Goal: Transaction & Acquisition: Download file/media

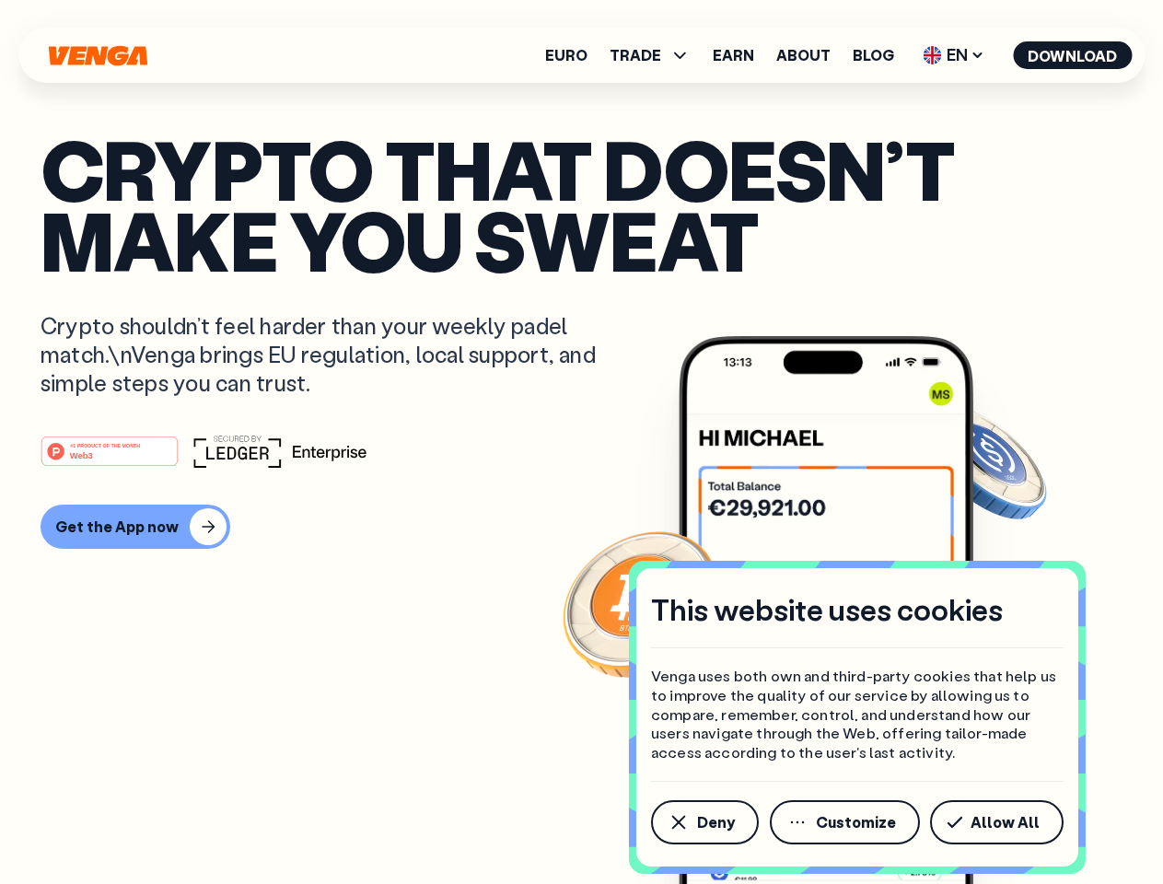
click at [581, 442] on div "#1 PRODUCT OF THE MONTH Web3" at bounding box center [582, 450] width 1082 height 33
click at [703, 822] on span "Deny" at bounding box center [716, 822] width 38 height 15
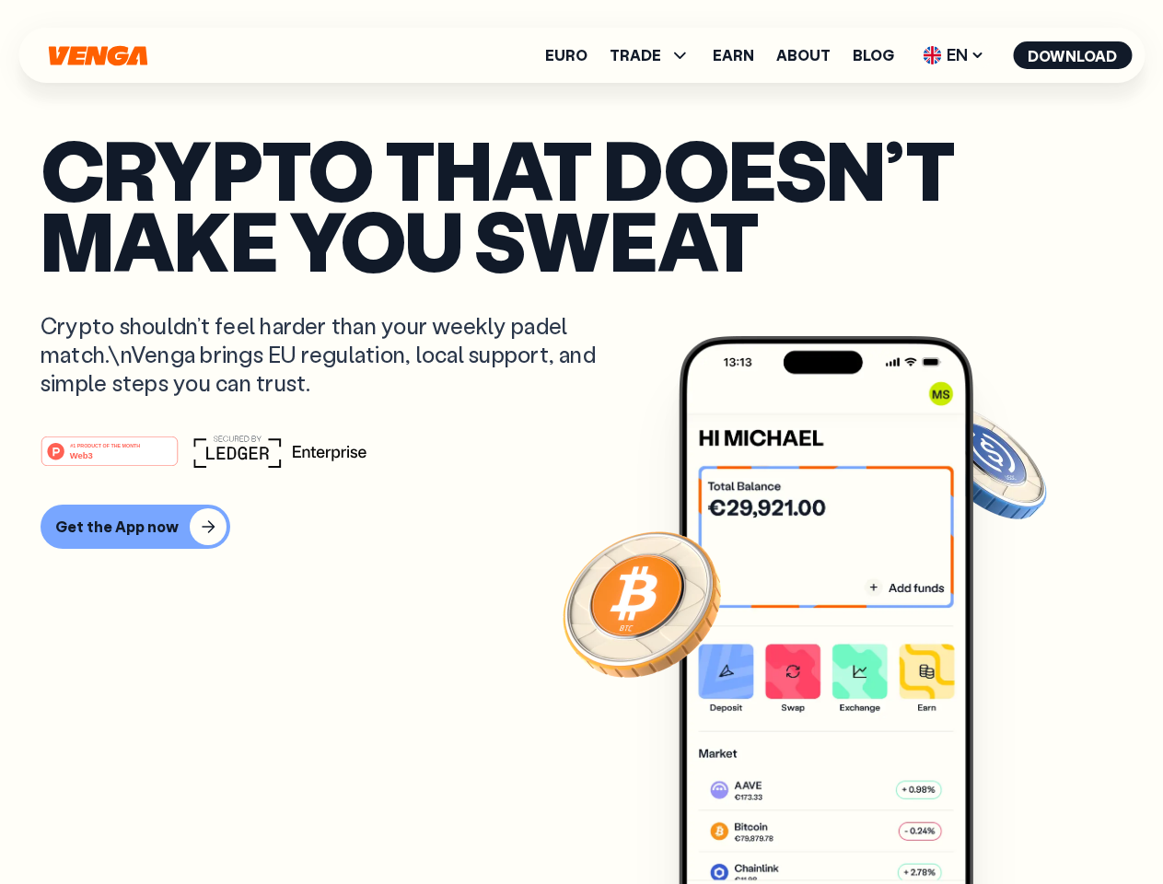
click at [846, 822] on img at bounding box center [825, 644] width 295 height 617
click at [1000, 822] on article "Crypto that doesn’t make you sweat Crypto shouldn’t feel harder than your weekl…" at bounding box center [582, 478] width 1082 height 690
click at [655, 55] on span "TRADE" at bounding box center [635, 55] width 52 height 15
click at [954, 55] on span "EN" at bounding box center [953, 55] width 75 height 29
click at [1072, 55] on button "Download" at bounding box center [1072, 55] width 119 height 28
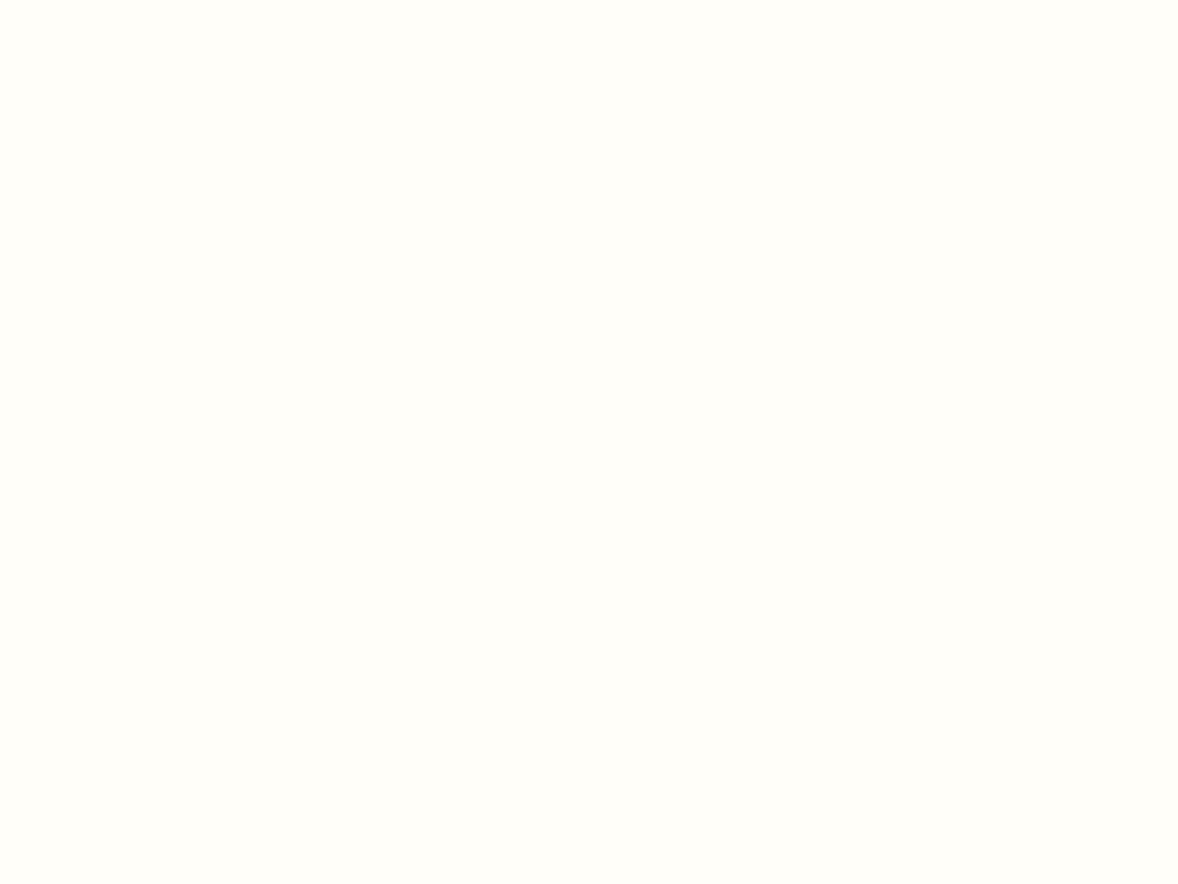
click at [581, 0] on html "This website uses cookies Venga uses both own and third-party cookies that help…" at bounding box center [589, 0] width 1178 height 0
click at [133, 0] on html "This website uses cookies Venga uses both own and third-party cookies that help…" at bounding box center [589, 0] width 1178 height 0
click at [112, 0] on html "This website uses cookies Venga uses both own and third-party cookies that help…" at bounding box center [589, 0] width 1178 height 0
